Goal: Task Accomplishment & Management: Complete application form

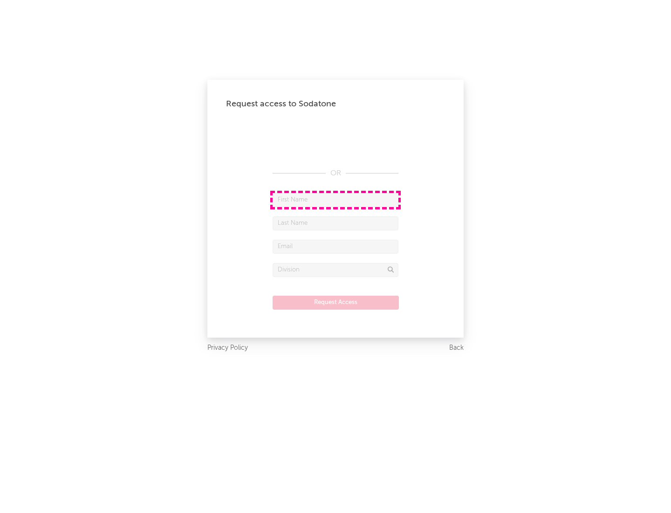
click at [336, 199] on input "text" at bounding box center [336, 200] width 126 height 14
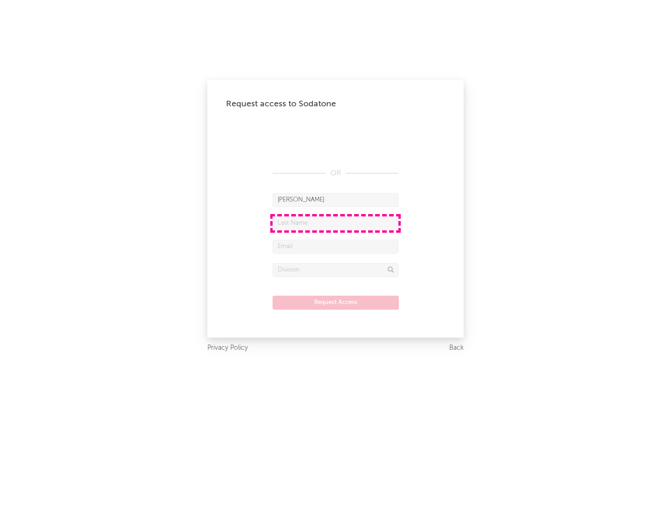
type input "[PERSON_NAME]"
click at [336, 223] on input "text" at bounding box center [336, 223] width 126 height 14
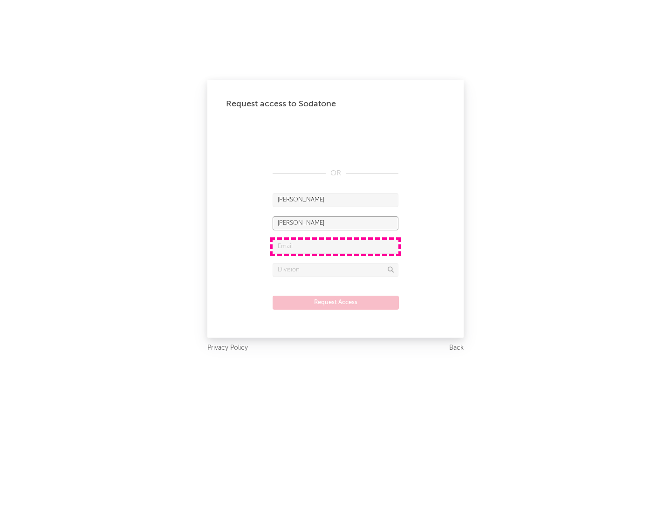
type input "[PERSON_NAME]"
click at [336, 246] on input "text" at bounding box center [336, 247] width 126 height 14
type input "[EMAIL_ADDRESS][DOMAIN_NAME]"
click at [336, 269] on input "text" at bounding box center [336, 270] width 126 height 14
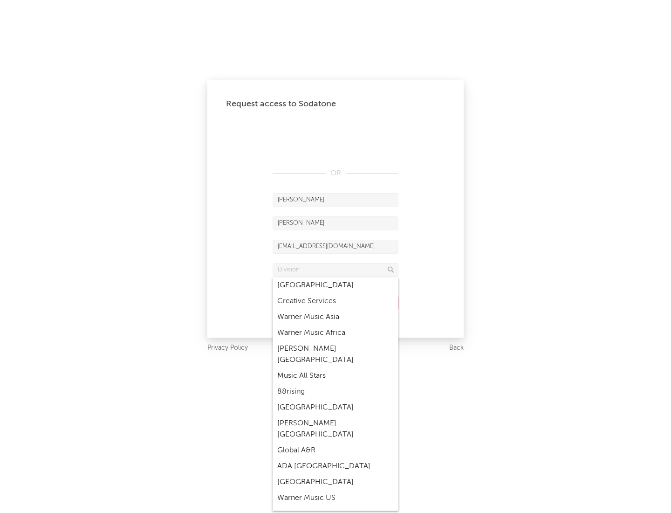
click at [336, 368] on div "Music All Stars" at bounding box center [336, 376] width 126 height 16
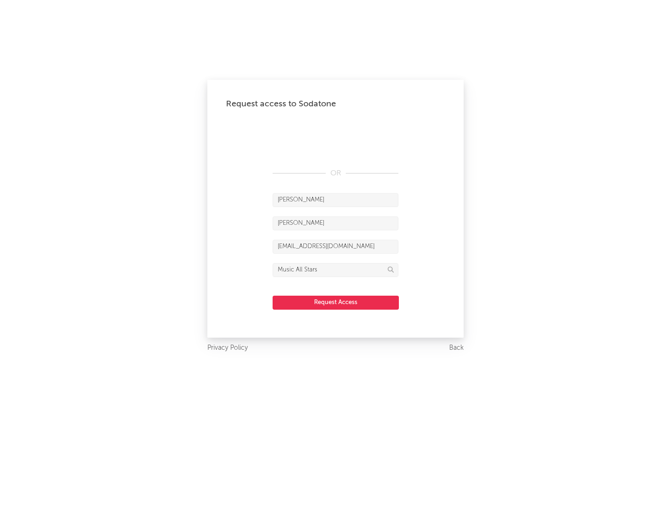
type input "Music All Stars"
click at [336, 302] on button "Request Access" at bounding box center [336, 302] width 126 height 14
